Goal: Information Seeking & Learning: Learn about a topic

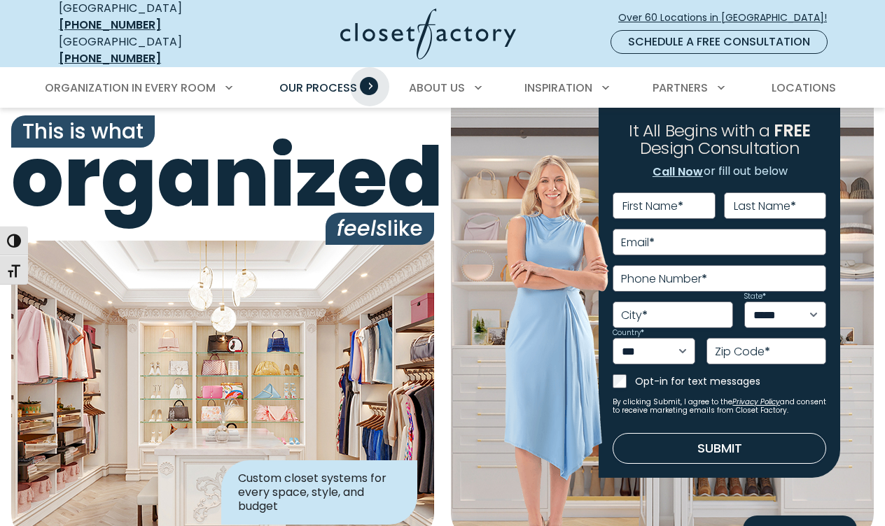
click at [370, 77] on span "Primary Menu" at bounding box center [369, 86] width 18 height 18
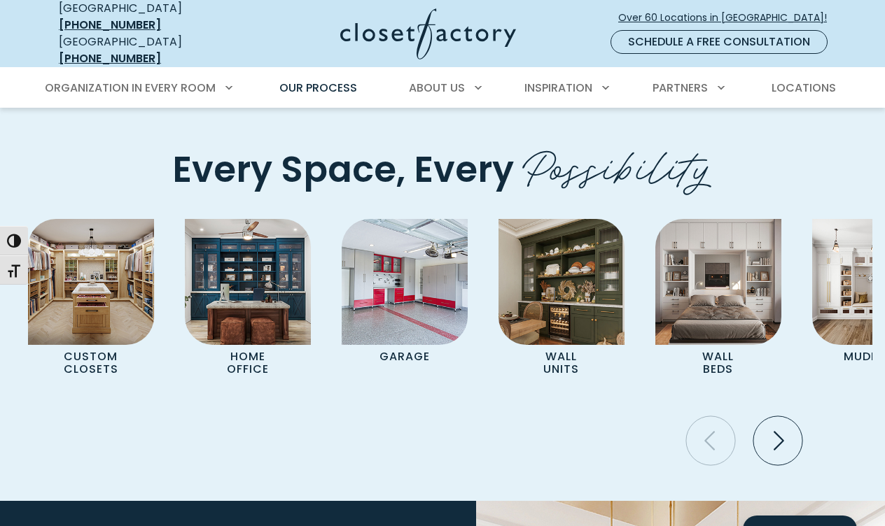
scroll to position [2845, 0]
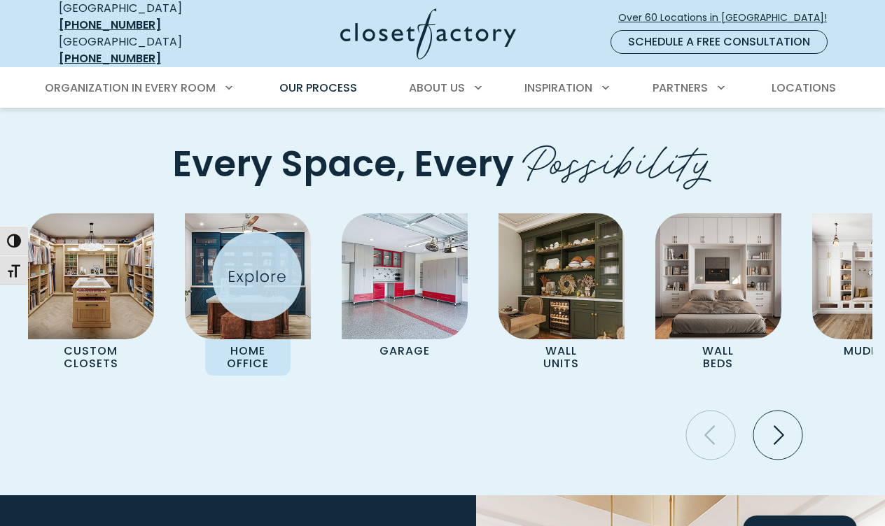
click at [257, 276] on img "Pages Gallery" at bounding box center [248, 276] width 126 height 126
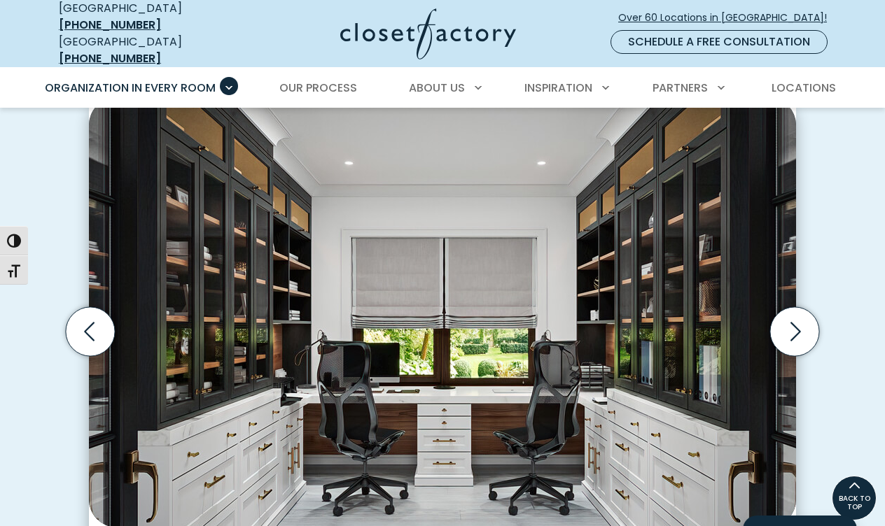
scroll to position [381, 0]
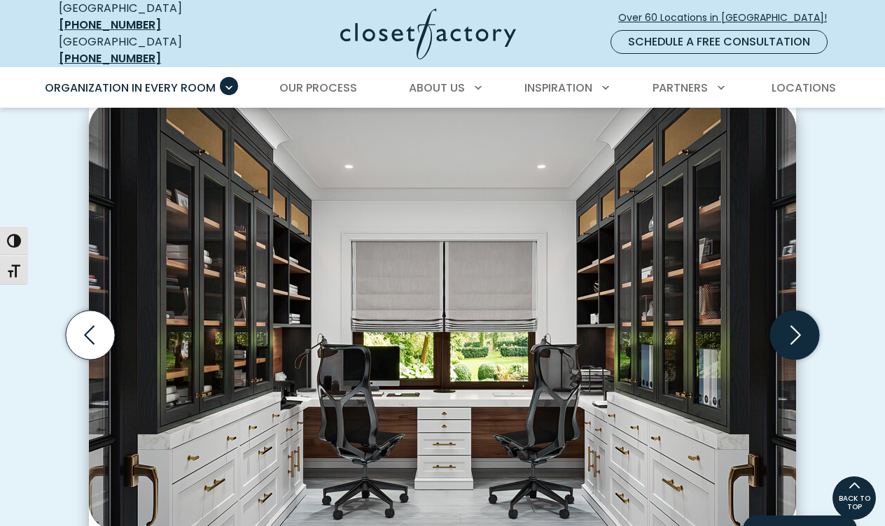
click at [797, 318] on icon "Next slide" at bounding box center [794, 335] width 49 height 49
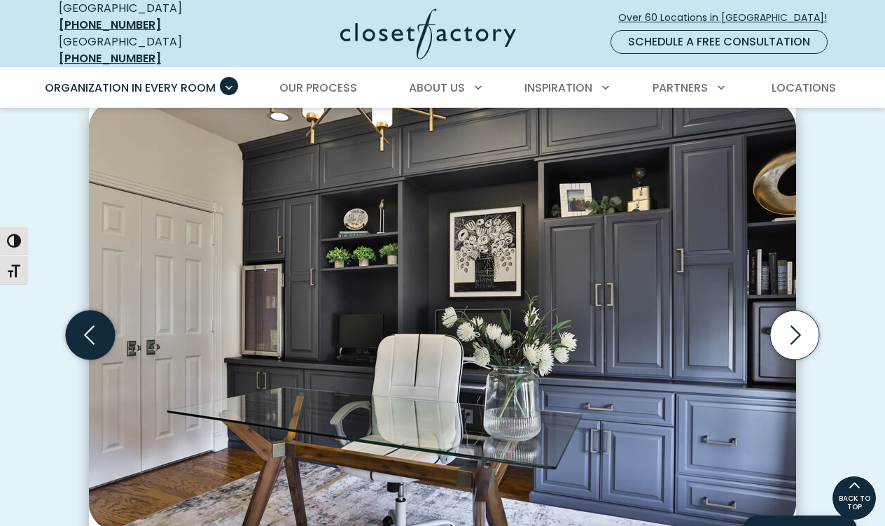
click at [84, 322] on icon "Previous slide" at bounding box center [90, 335] width 49 height 49
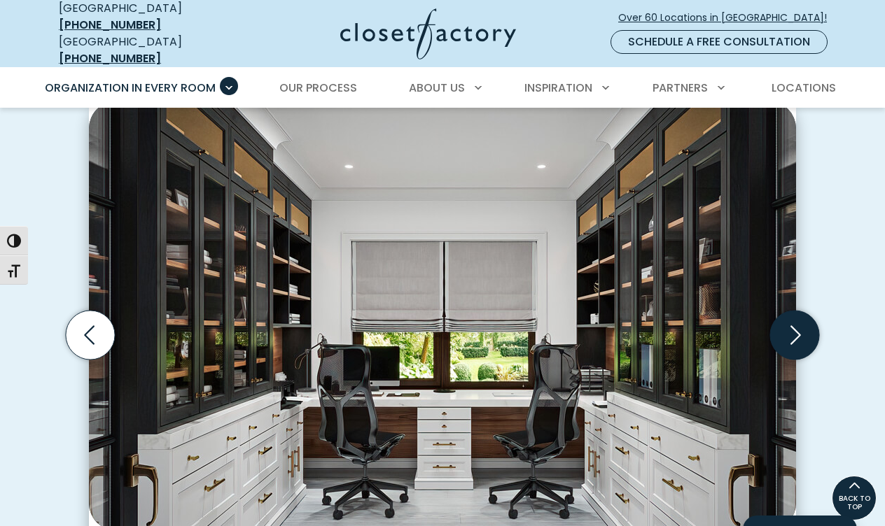
click at [795, 321] on icon "Next slide" at bounding box center [794, 335] width 49 height 49
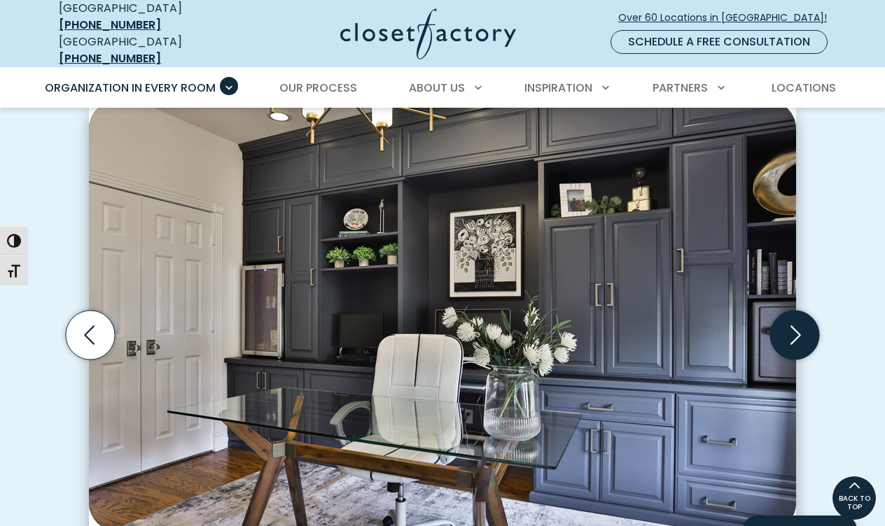
click at [794, 322] on icon "Next slide" at bounding box center [794, 335] width 49 height 49
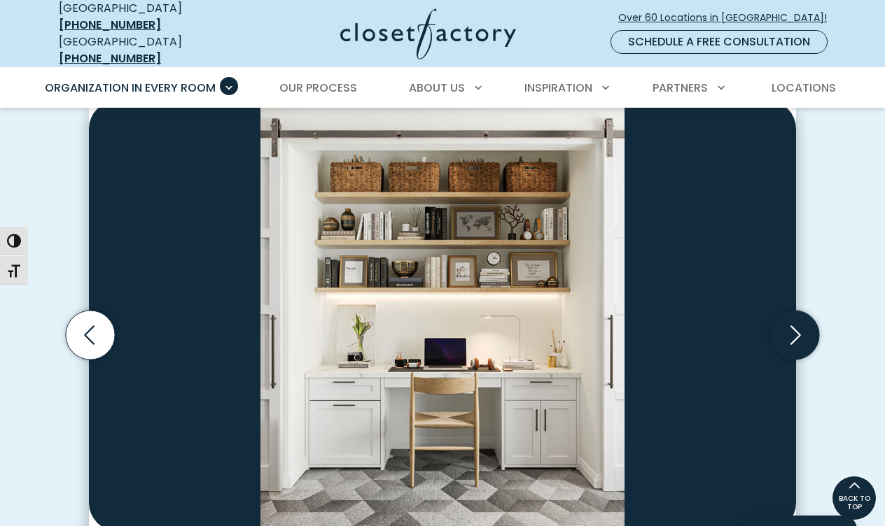
click at [793, 322] on icon "Next slide" at bounding box center [794, 335] width 49 height 49
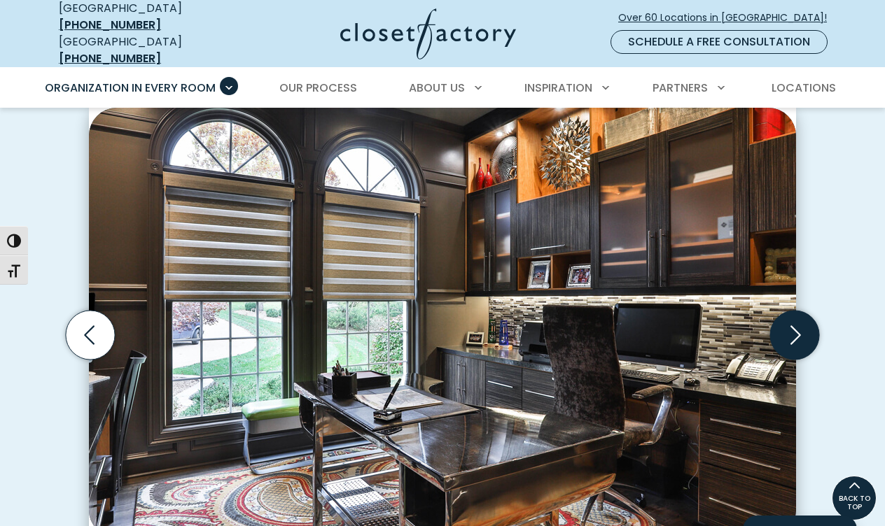
click at [793, 322] on icon "Next slide" at bounding box center [794, 335] width 49 height 49
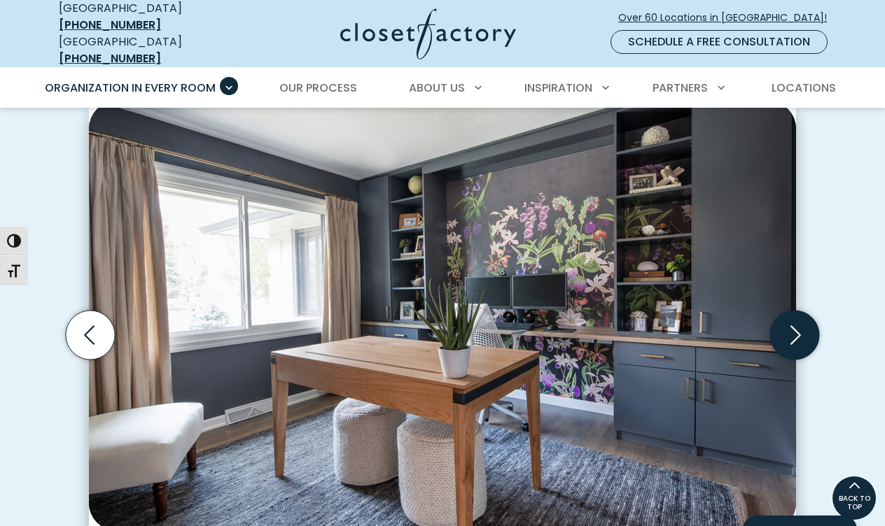
click at [796, 323] on icon "Next slide" at bounding box center [794, 335] width 49 height 49
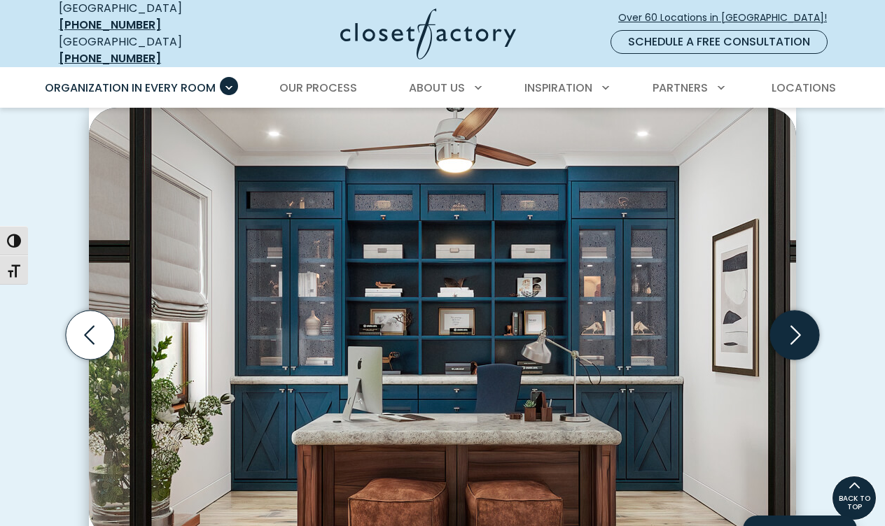
click at [796, 323] on icon "Next slide" at bounding box center [794, 335] width 49 height 49
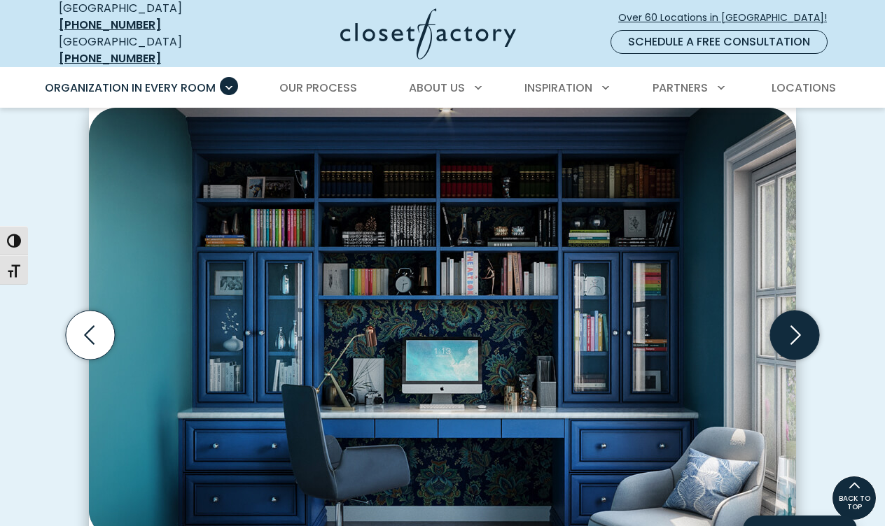
click at [796, 323] on icon "Next slide" at bounding box center [794, 335] width 49 height 49
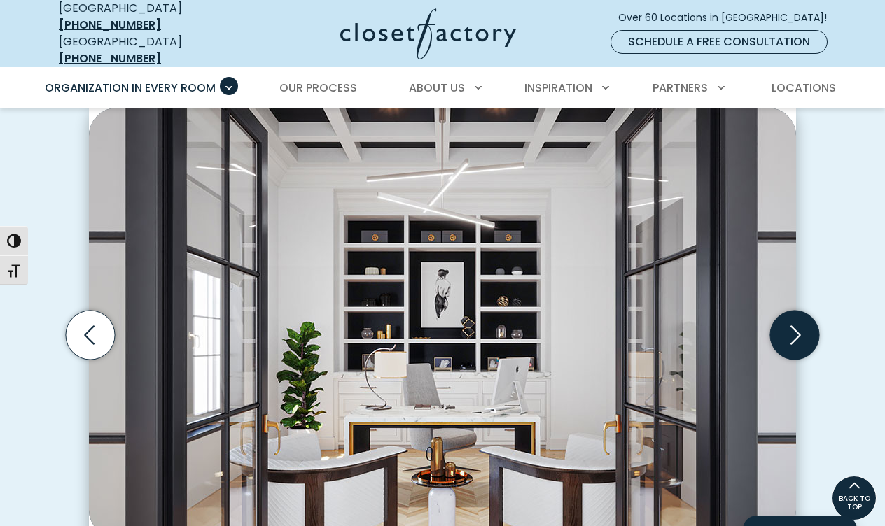
click at [796, 323] on icon "Next slide" at bounding box center [794, 335] width 49 height 49
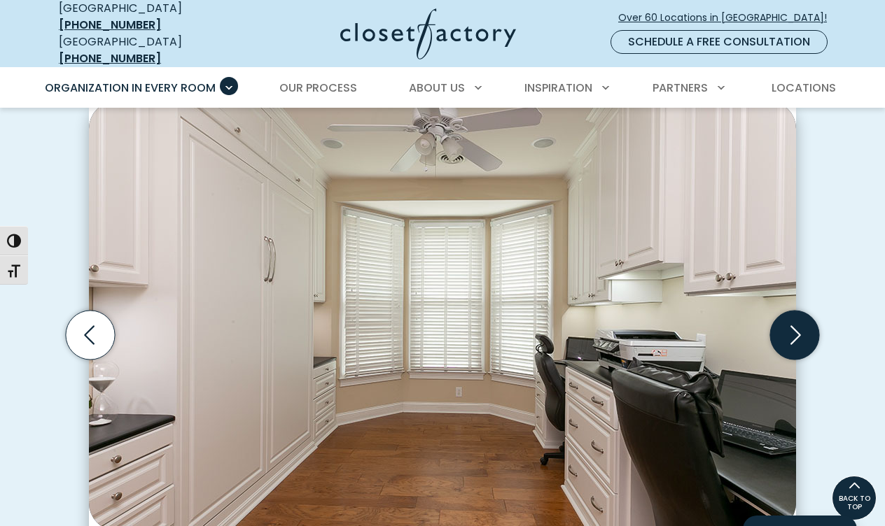
click at [796, 323] on icon "Next slide" at bounding box center [794, 335] width 49 height 49
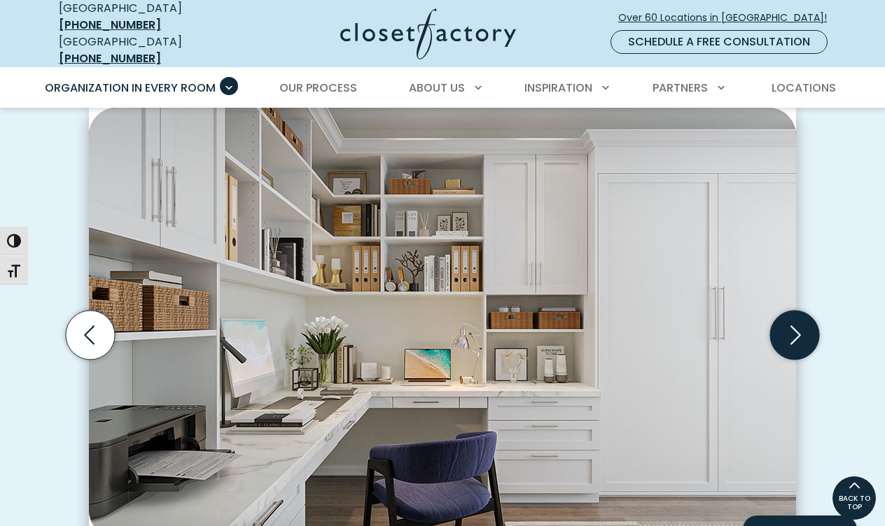
click at [796, 323] on icon "Next slide" at bounding box center [794, 335] width 49 height 49
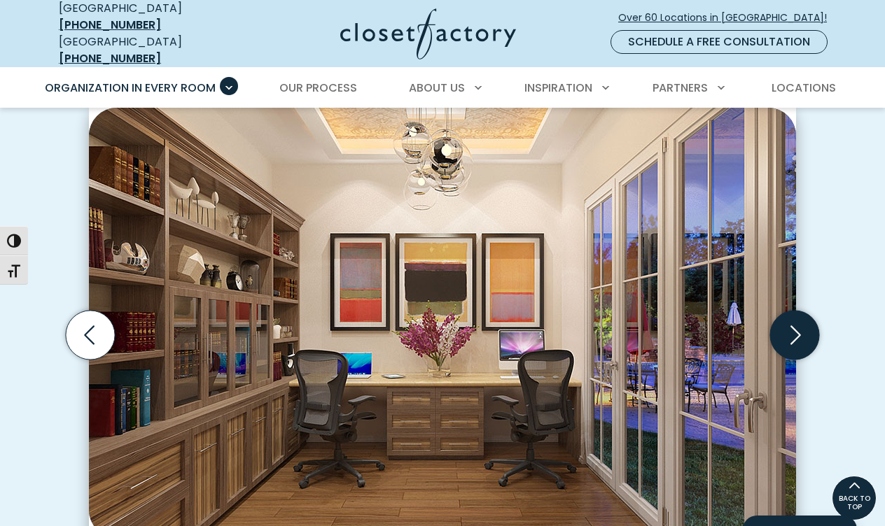
click at [795, 323] on icon "Next slide" at bounding box center [794, 335] width 49 height 49
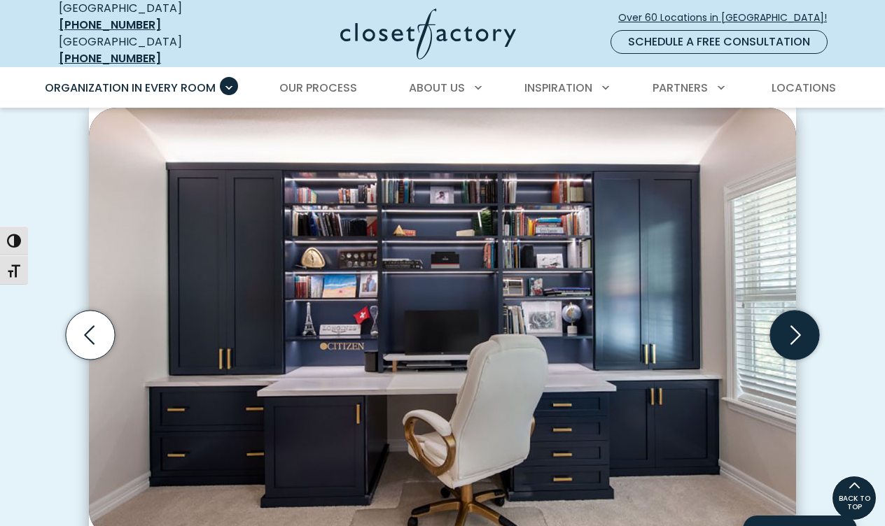
click at [794, 323] on icon "Next slide" at bounding box center [794, 335] width 49 height 49
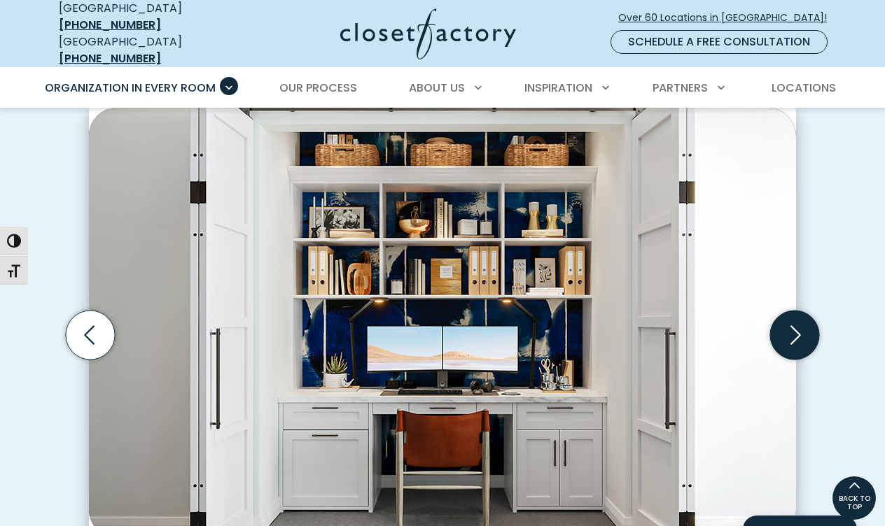
click at [794, 323] on icon "Next slide" at bounding box center [794, 335] width 49 height 49
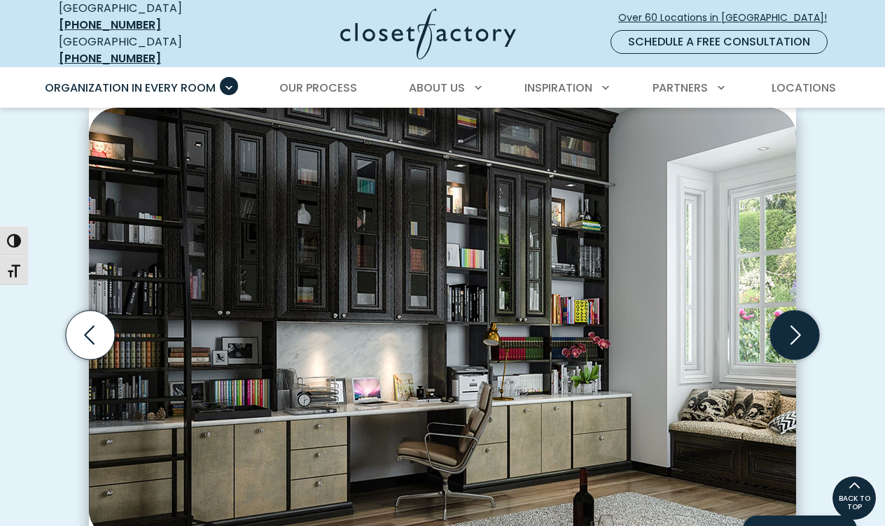
click at [794, 323] on icon "Next slide" at bounding box center [794, 335] width 49 height 49
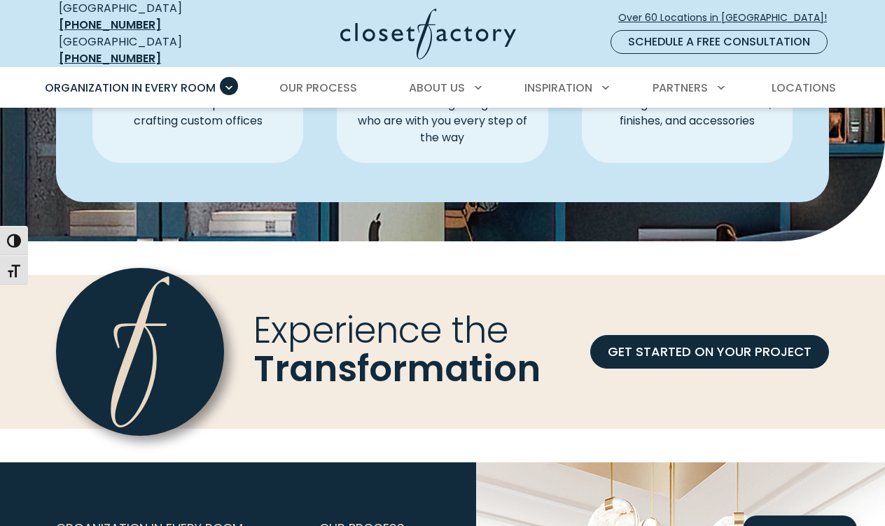
scroll to position [4050, 0]
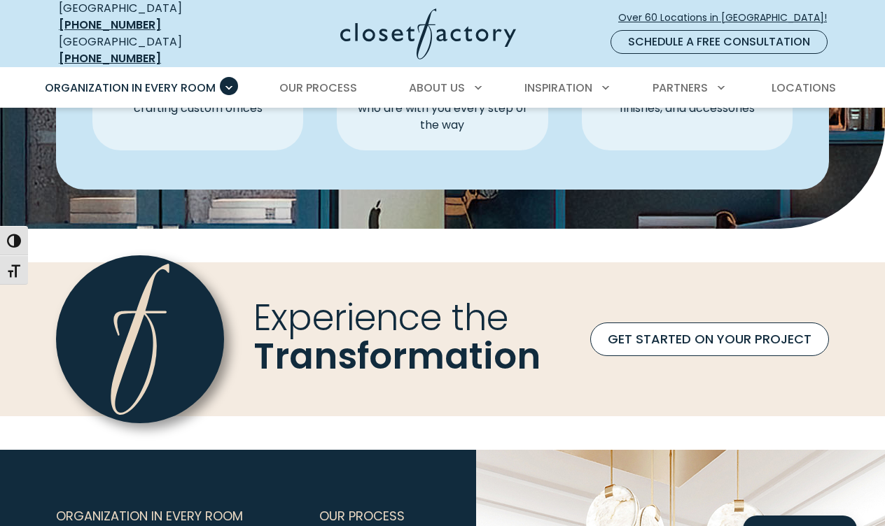
click at [708, 326] on link "GET STARTED ON YOUR PROJECT" at bounding box center [709, 340] width 239 height 34
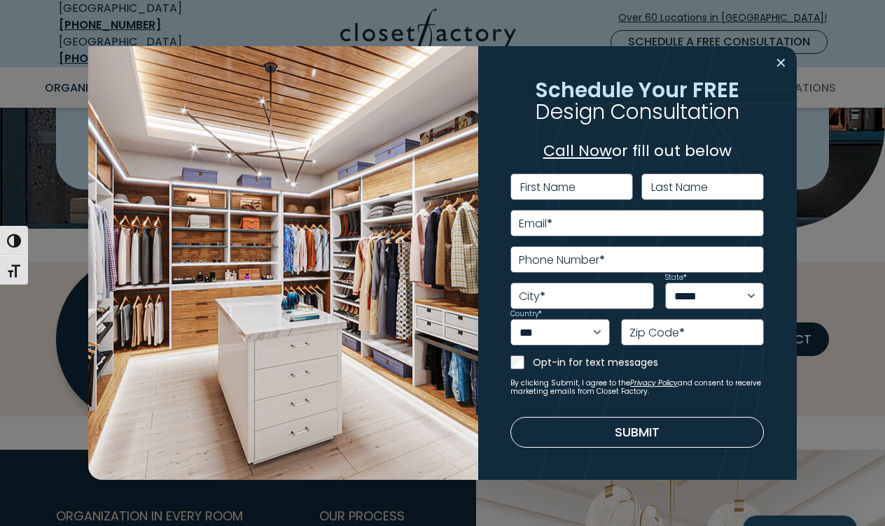
click at [780, 64] on button "Close modal" at bounding box center [781, 63] width 20 height 22
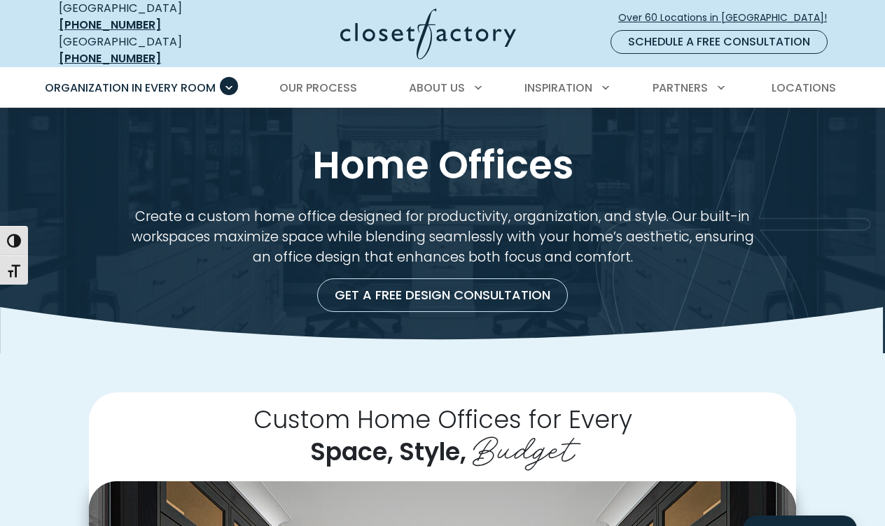
scroll to position [0, 0]
